Goal: Task Accomplishment & Management: Manage account settings

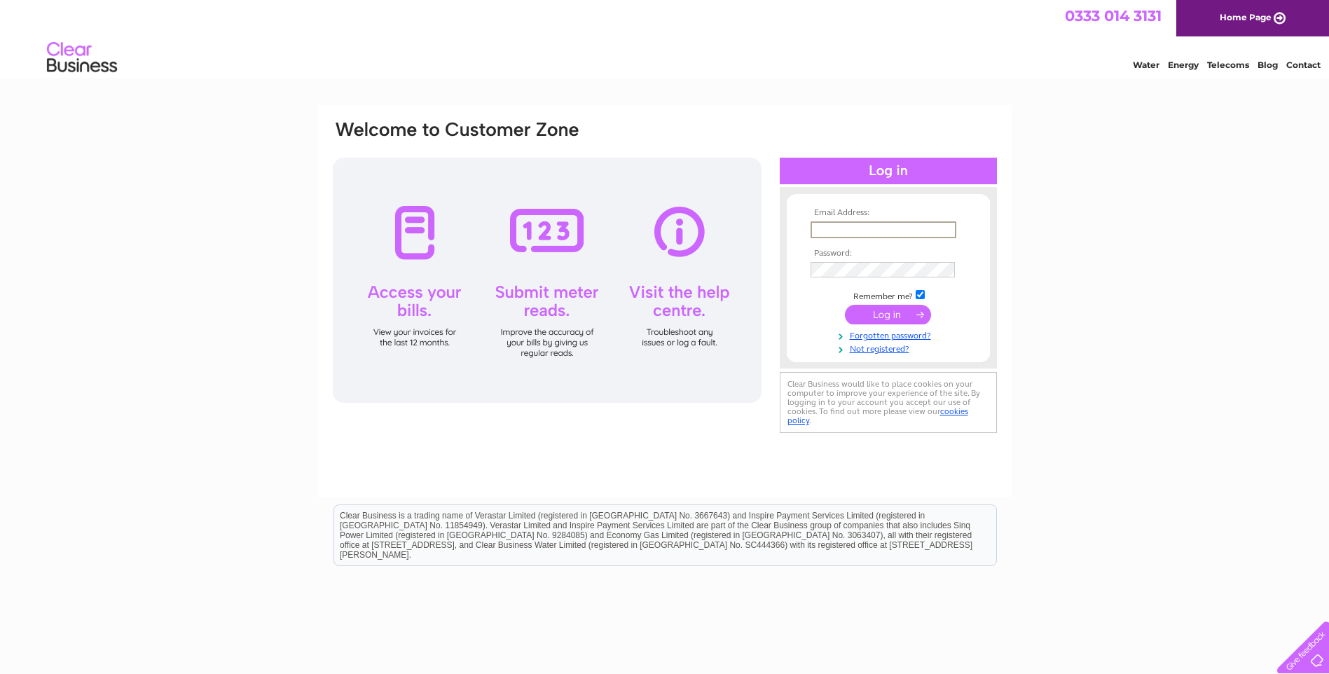
click at [867, 230] on input "text" at bounding box center [883, 229] width 146 height 17
type input "derek.buchan@beannachar.org"
click at [871, 319] on input "submit" at bounding box center [888, 315] width 86 height 20
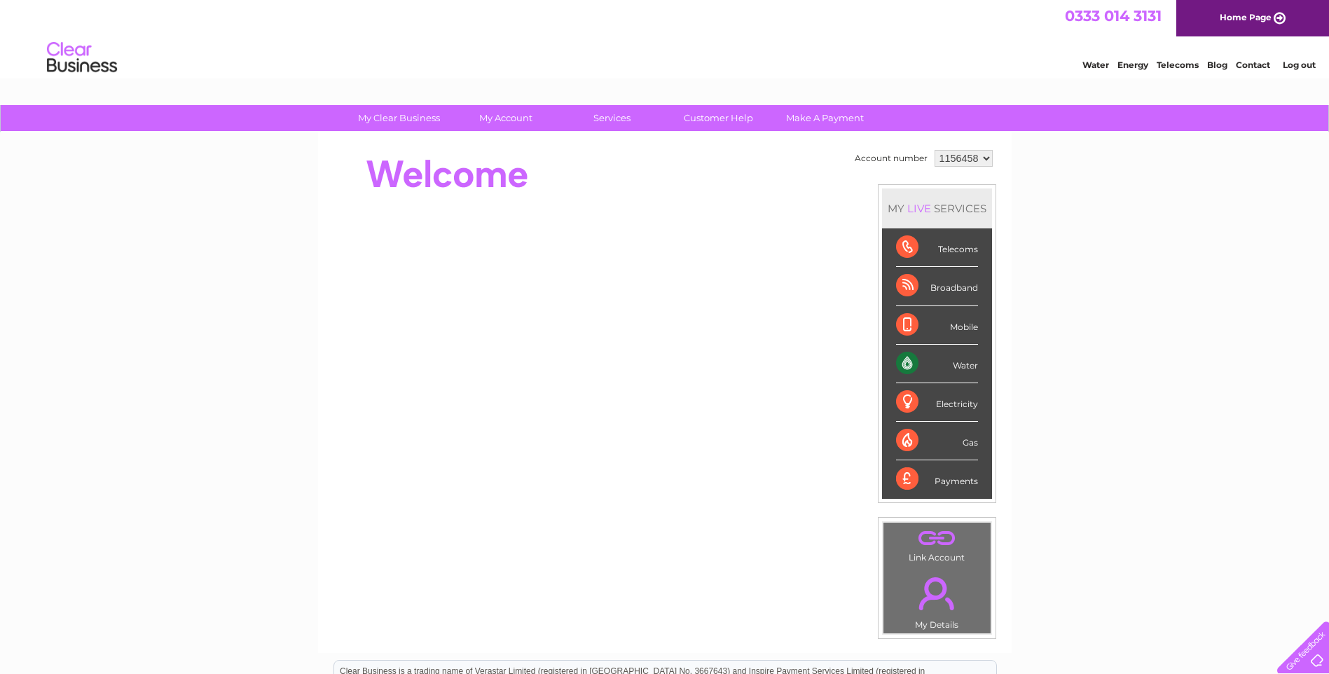
click at [1086, 67] on link "Water" at bounding box center [1095, 65] width 27 height 11
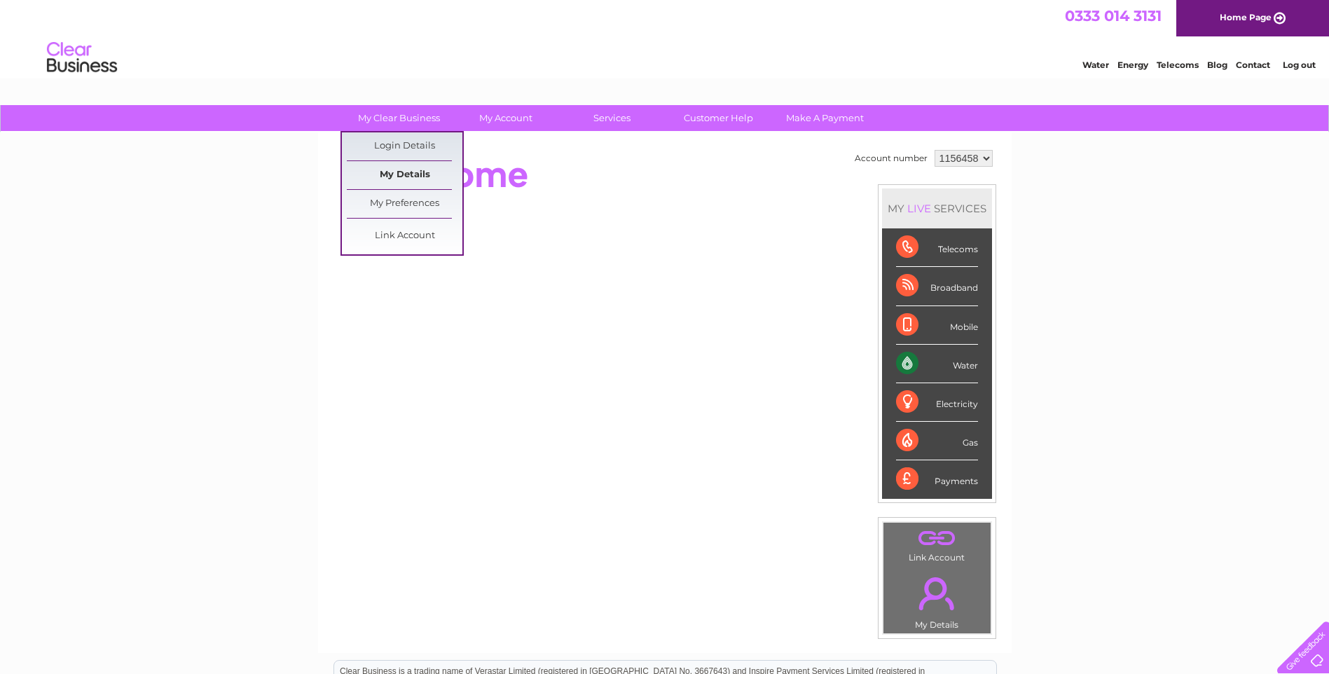
click at [413, 176] on link "My Details" at bounding box center [405, 175] width 116 height 28
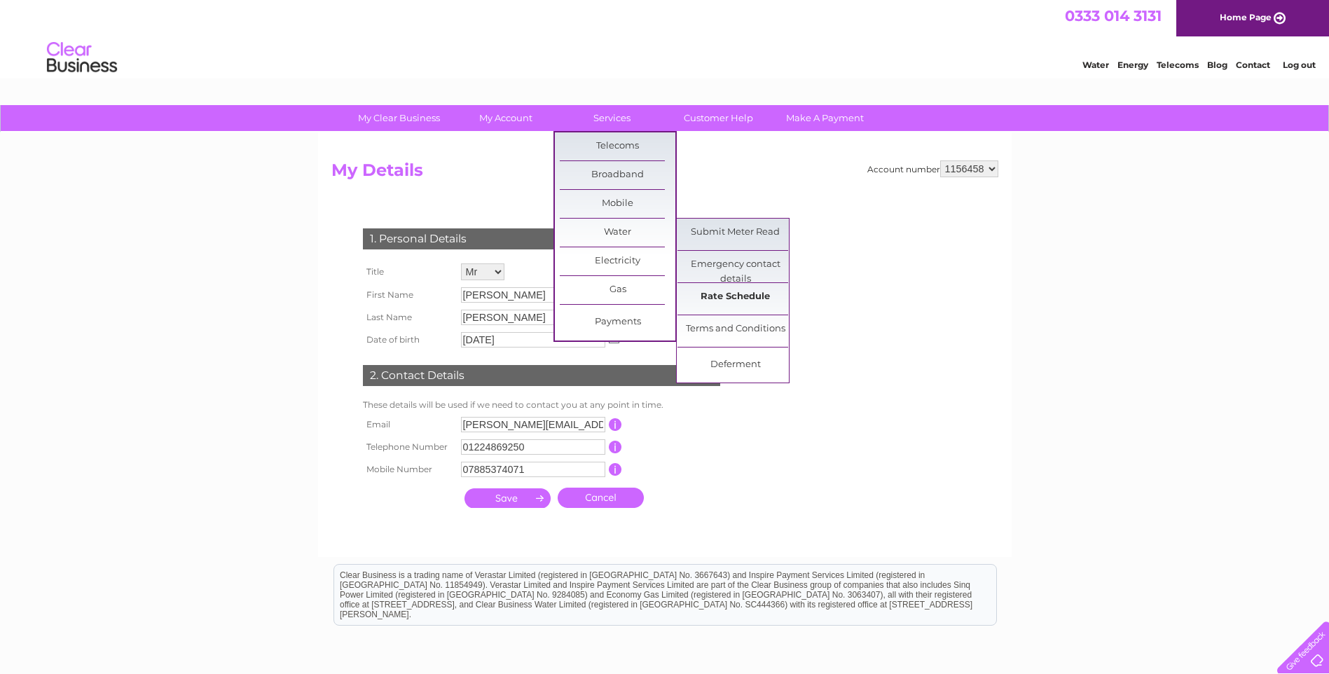
click at [724, 300] on link "Rate Schedule" at bounding box center [735, 297] width 116 height 28
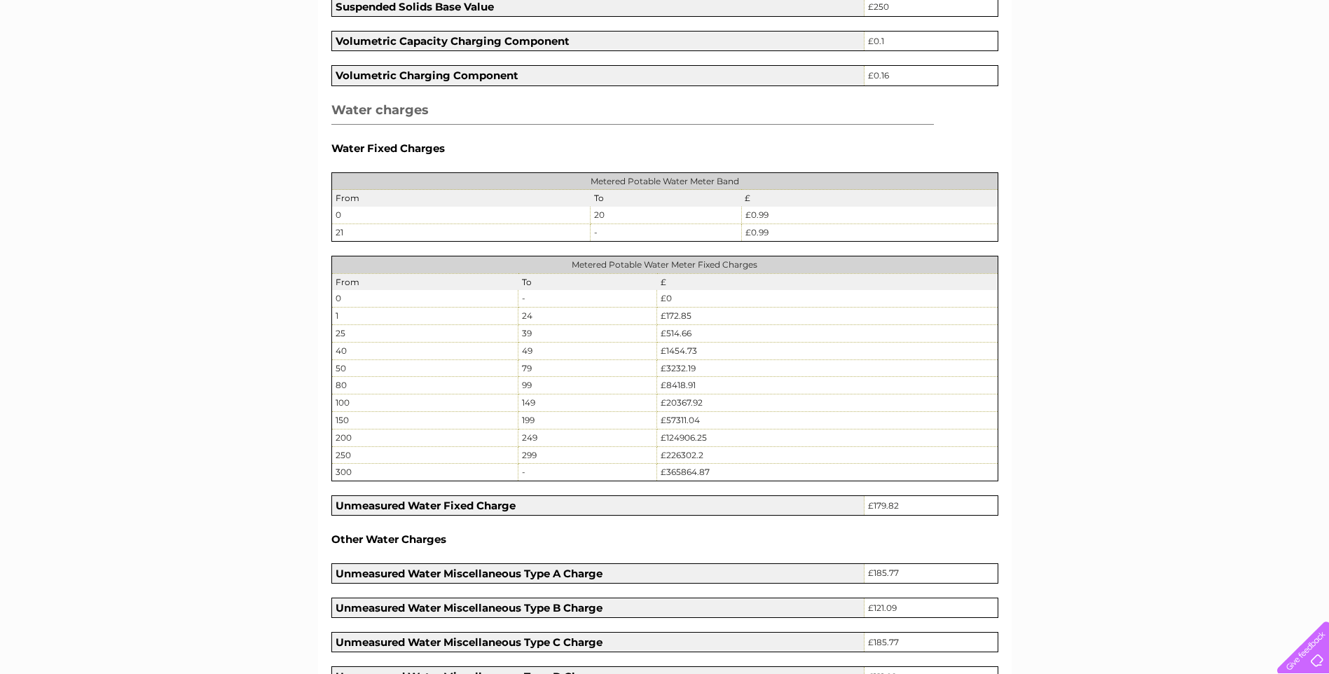
scroll to position [589, 0]
